Goal: Task Accomplishment & Management: Use online tool/utility

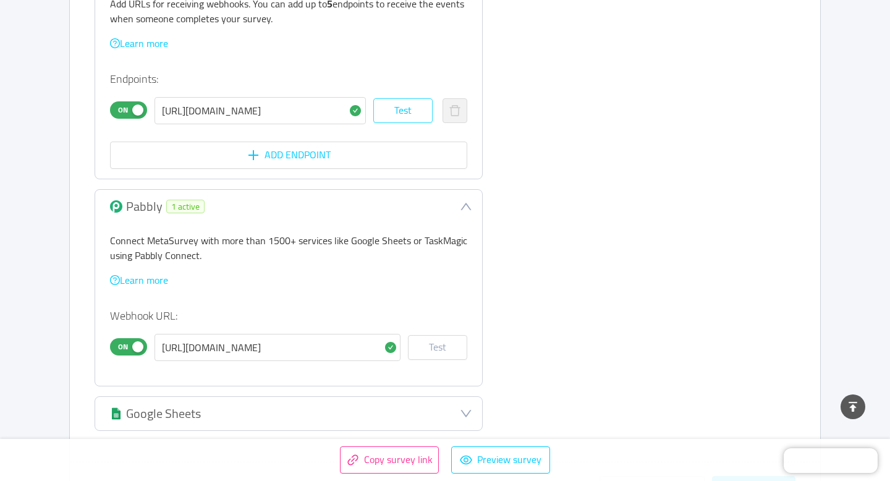
scroll to position [459, 0]
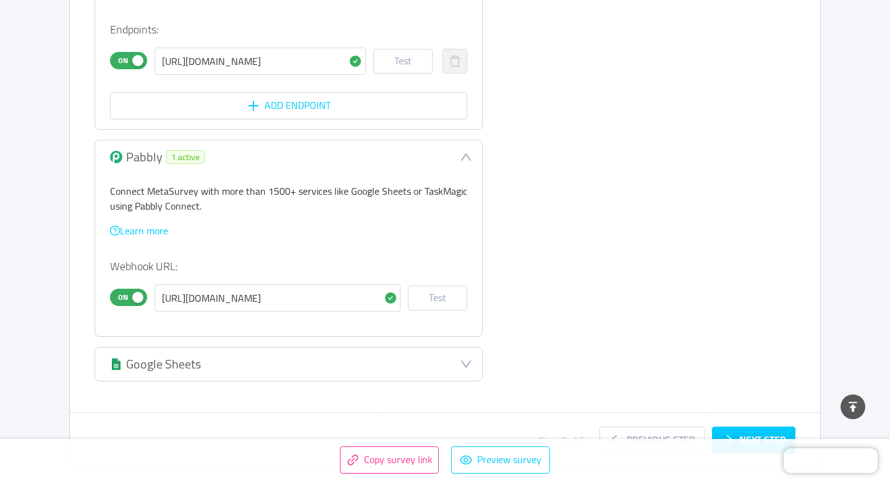
click at [128, 294] on span "On" at bounding box center [122, 297] width 17 height 16
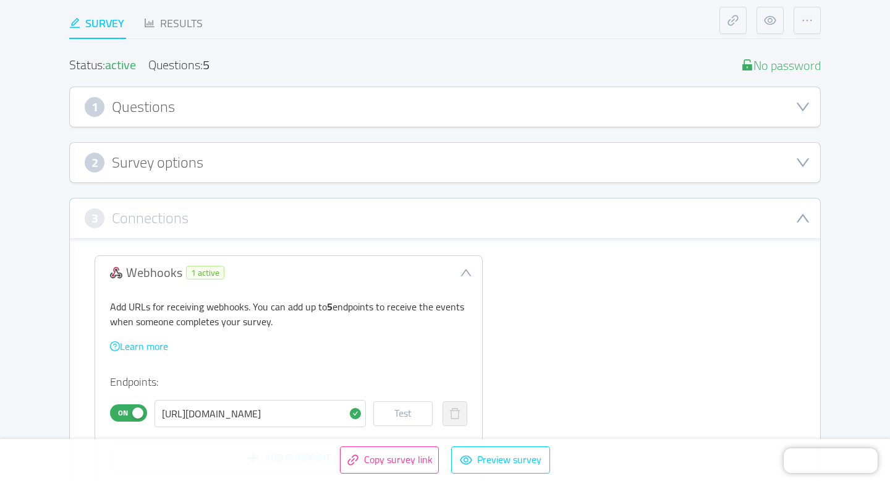
scroll to position [0, 0]
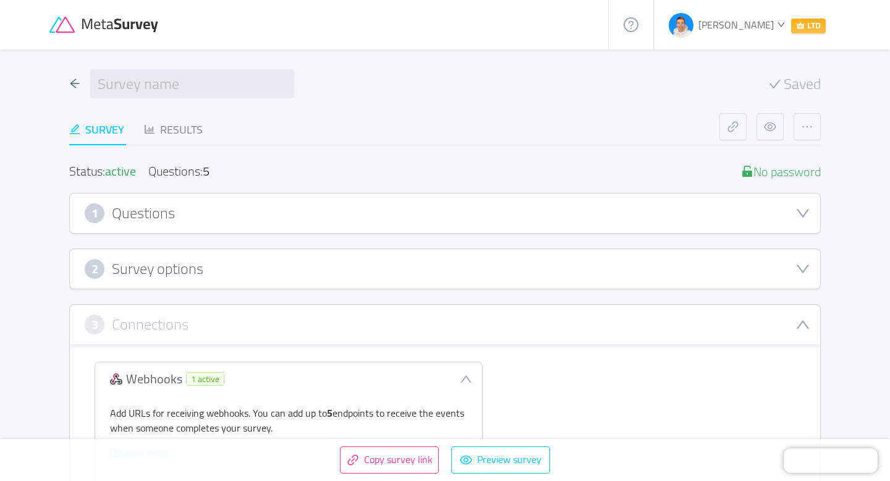
click at [173, 207] on h3 "Questions" at bounding box center [143, 214] width 63 height 14
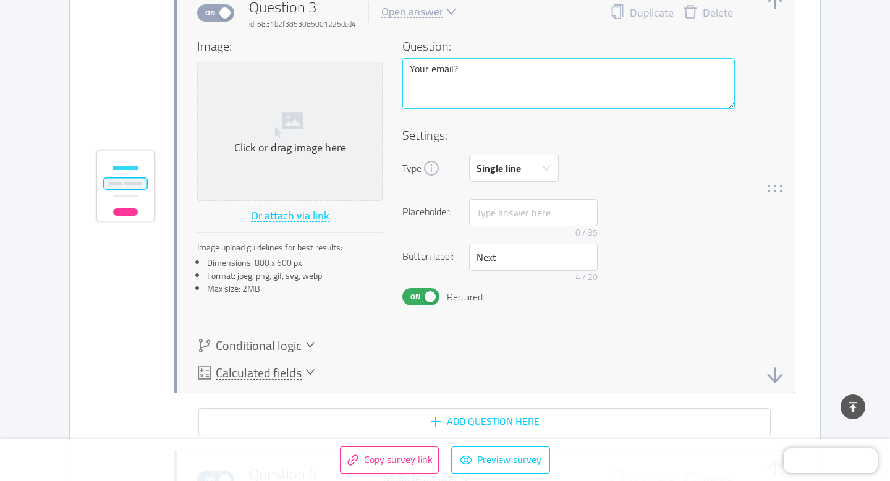
scroll to position [1397, 0]
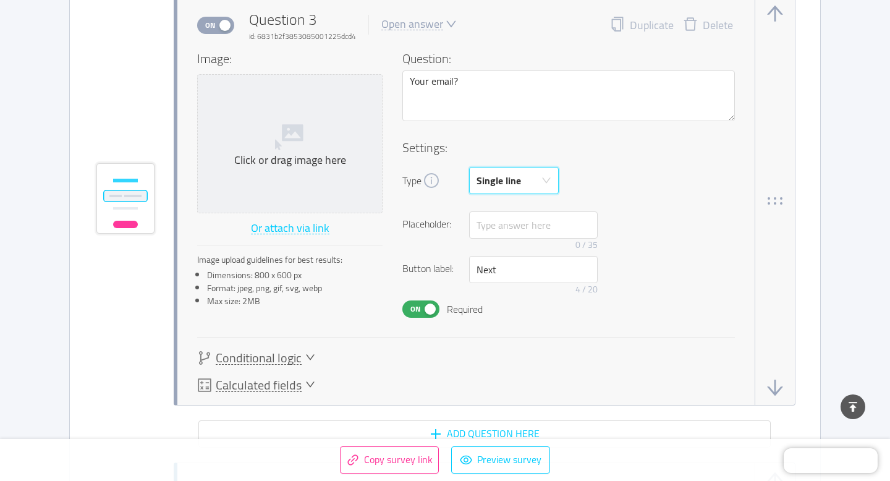
click at [542, 187] on div "Single line" at bounding box center [510, 181] width 67 height 26
click at [508, 267] on li "Email" at bounding box center [514, 268] width 90 height 20
click at [655, 205] on div "Settings: Type Email Country code: 🇺🇸 +1 Placeholder: 0 / 35 Button label: Next…" at bounding box center [569, 228] width 333 height 179
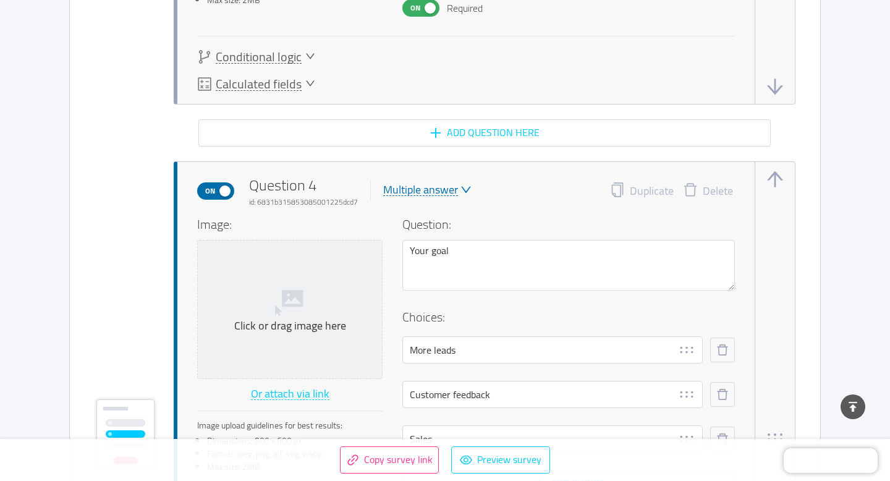
scroll to position [1812, 0]
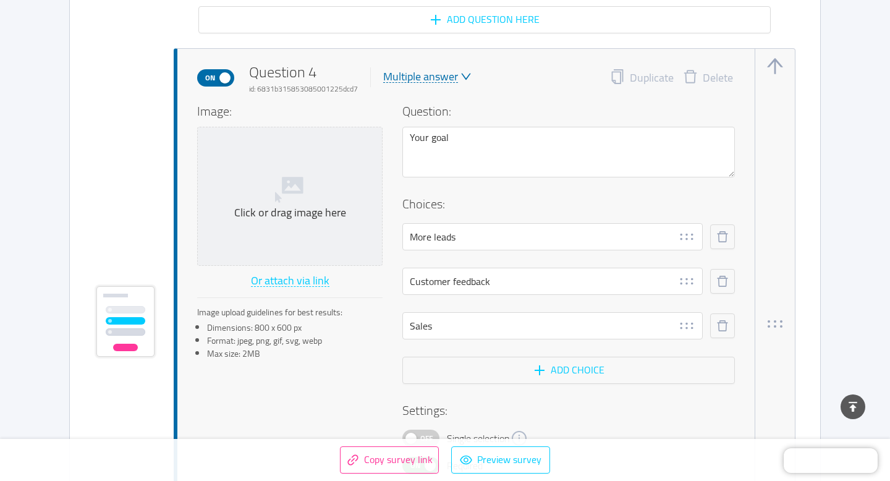
click at [714, 80] on button "Delete" at bounding box center [708, 77] width 69 height 17
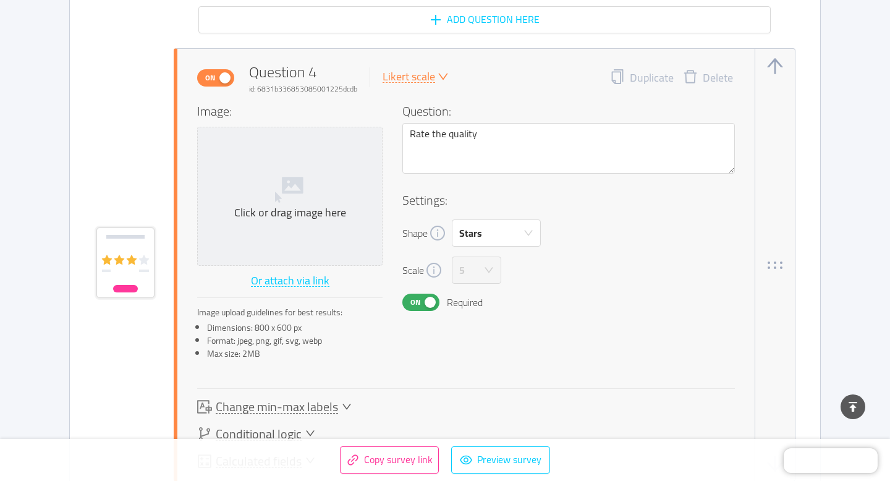
click at [714, 80] on button "Delete" at bounding box center [708, 77] width 69 height 17
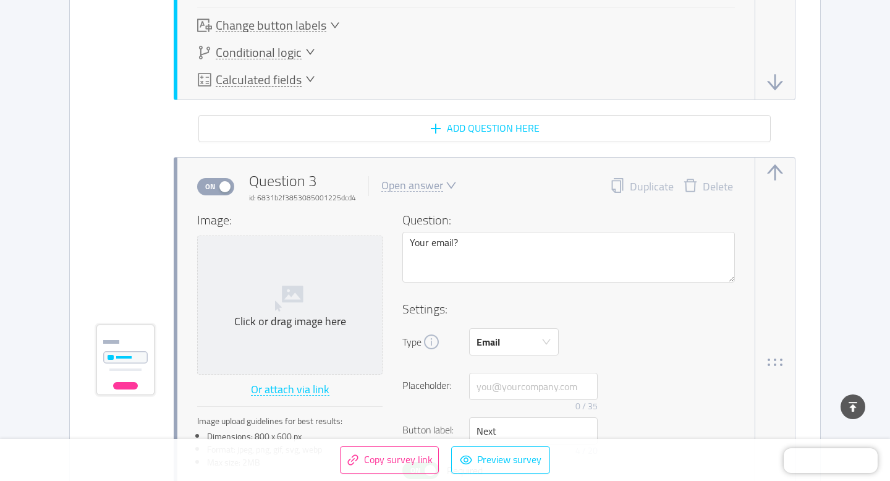
click at [775, 171] on button "button" at bounding box center [775, 173] width 20 height 20
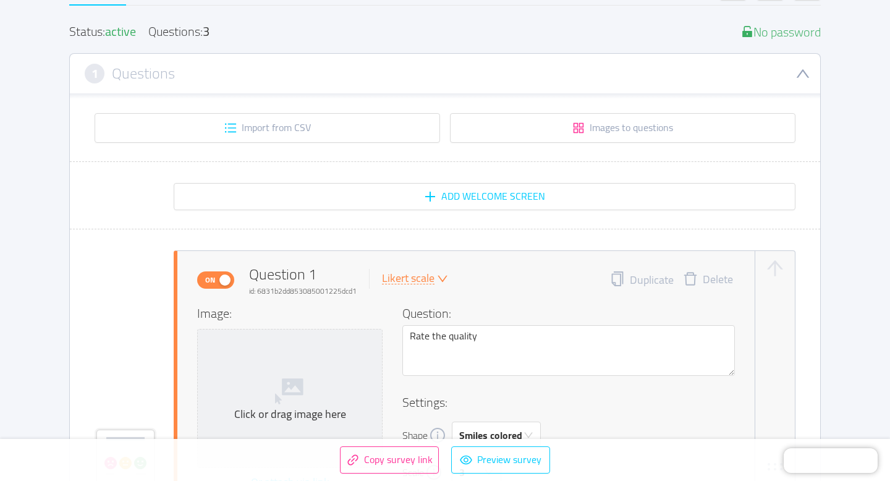
scroll to position [139, 0]
click at [396, 458] on button "Copy survey link" at bounding box center [389, 459] width 99 height 27
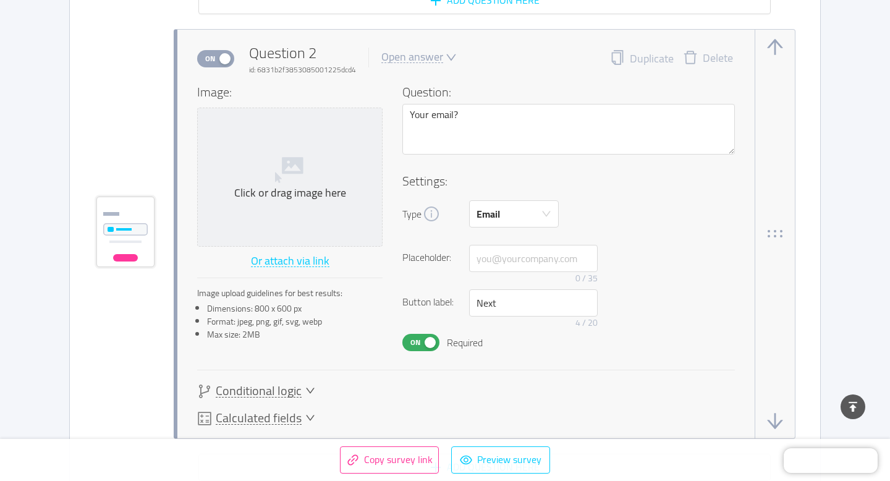
scroll to position [851, 0]
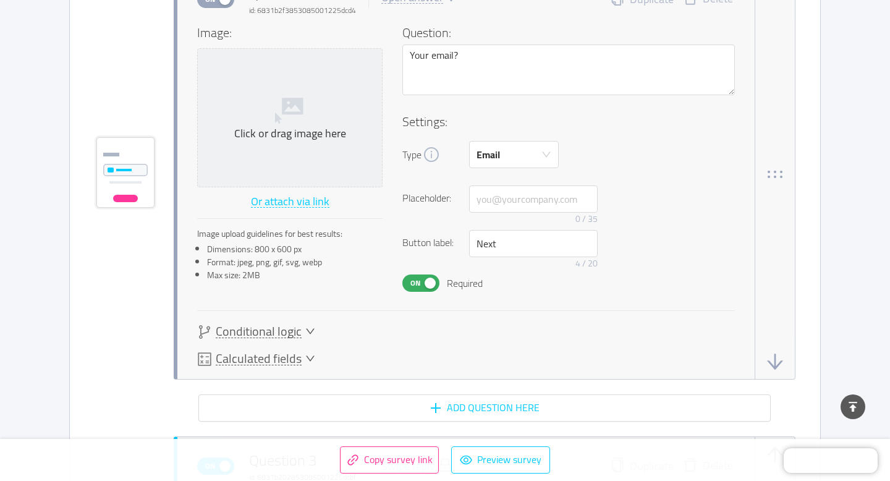
scroll to position [899, 0]
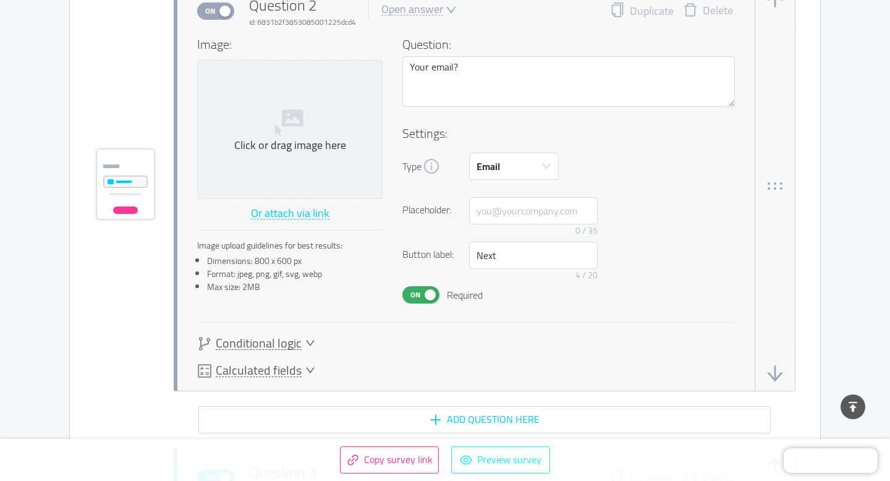
click at [495, 470] on button "Preview survey" at bounding box center [500, 459] width 99 height 27
click at [407, 461] on button "Copy survey link" at bounding box center [389, 459] width 99 height 27
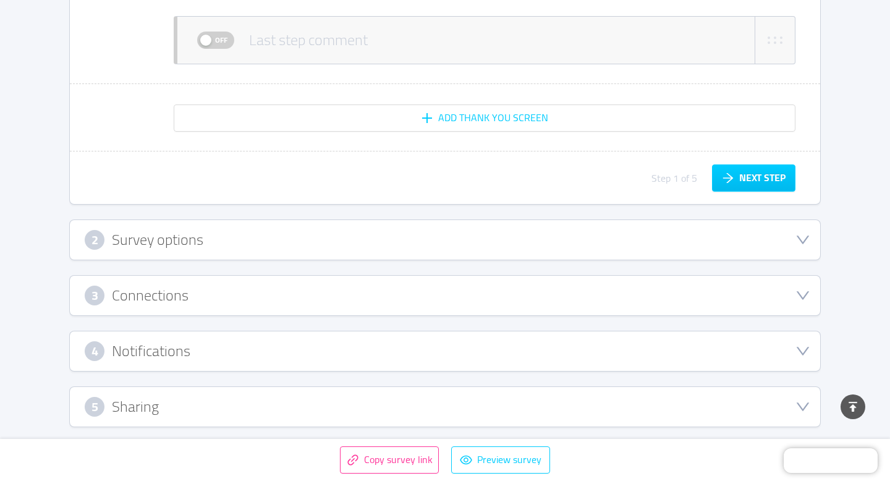
scroll to position [1854, 0]
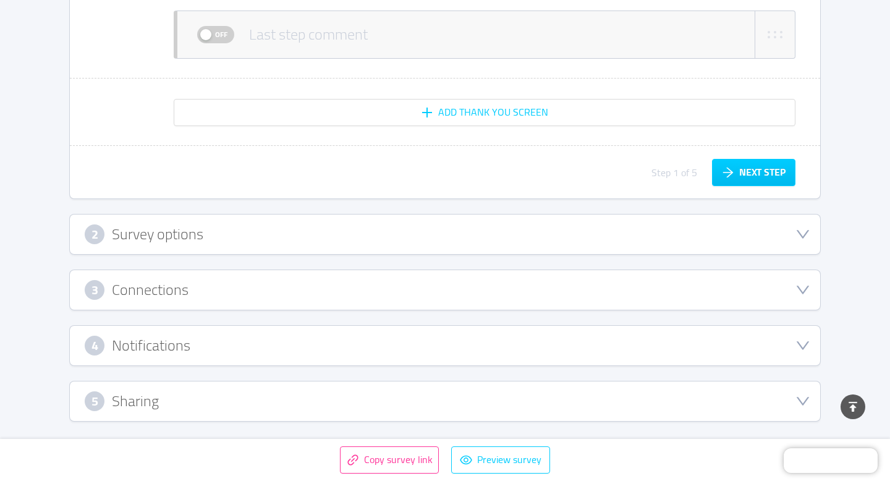
click at [297, 235] on div "2 Survey options" at bounding box center [445, 234] width 721 height 20
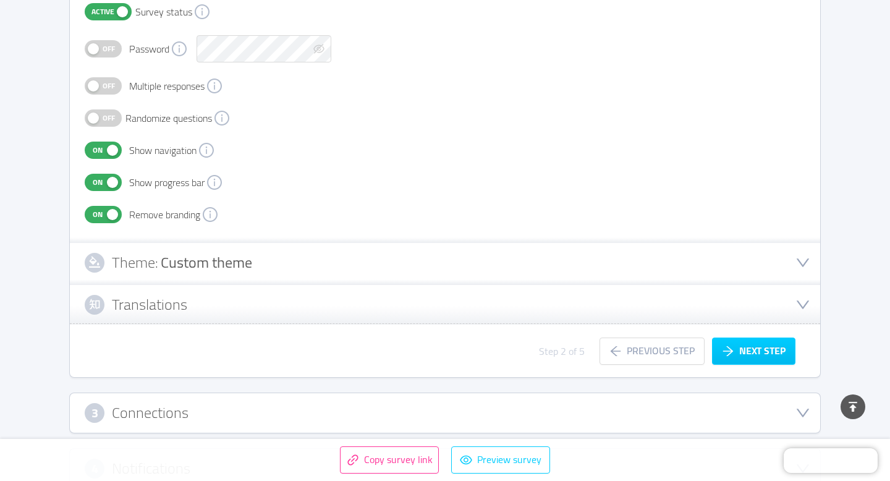
scroll to position [305, 0]
click at [104, 86] on span "Off" at bounding box center [108, 87] width 17 height 16
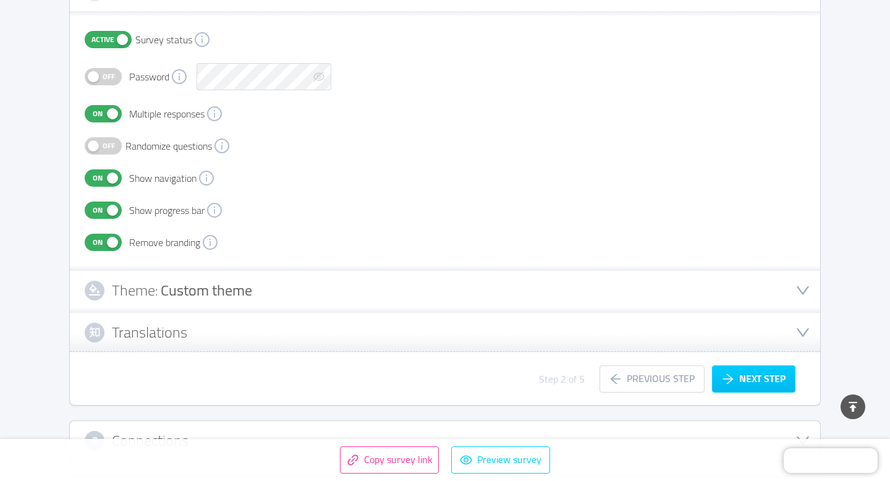
scroll to position [275, 0]
